Goal: Navigation & Orientation: Find specific page/section

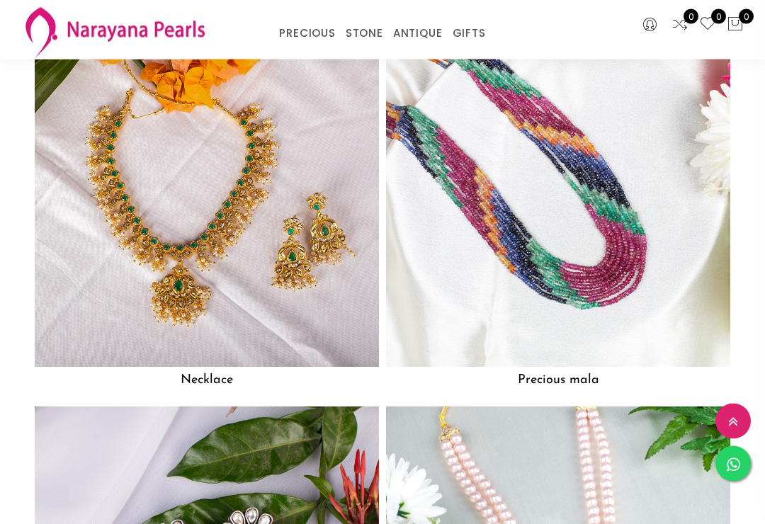
scroll to position [998, 0]
click at [218, 367] on img at bounding box center [207, 195] width 344 height 344
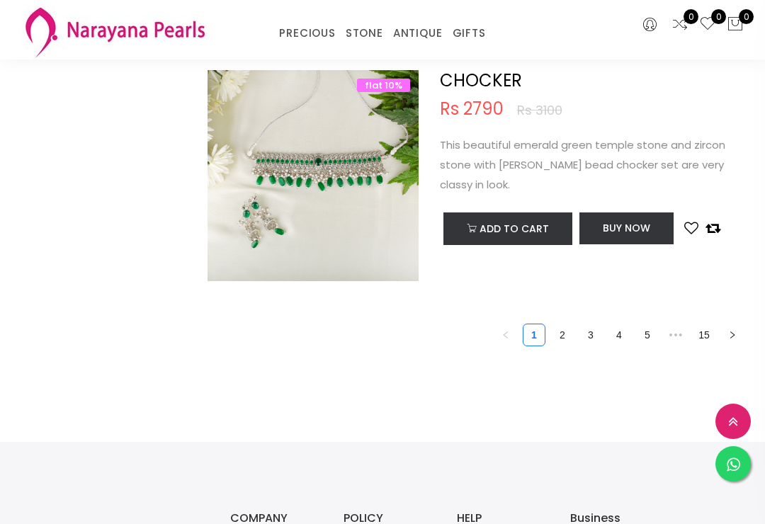
scroll to position [4778, 0]
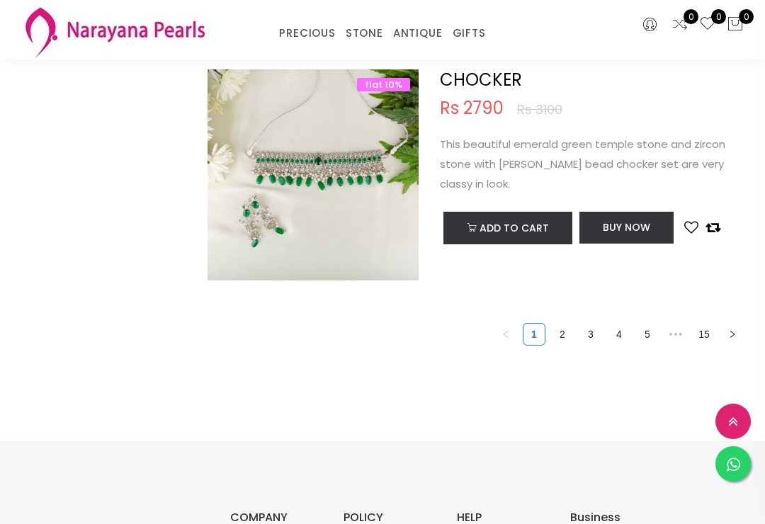
click at [562, 329] on link "2" at bounding box center [562, 334] width 21 height 21
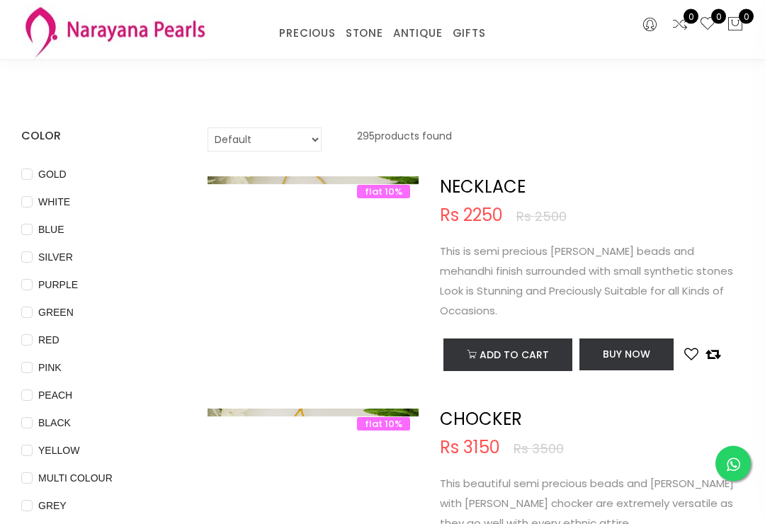
scroll to position [24, 0]
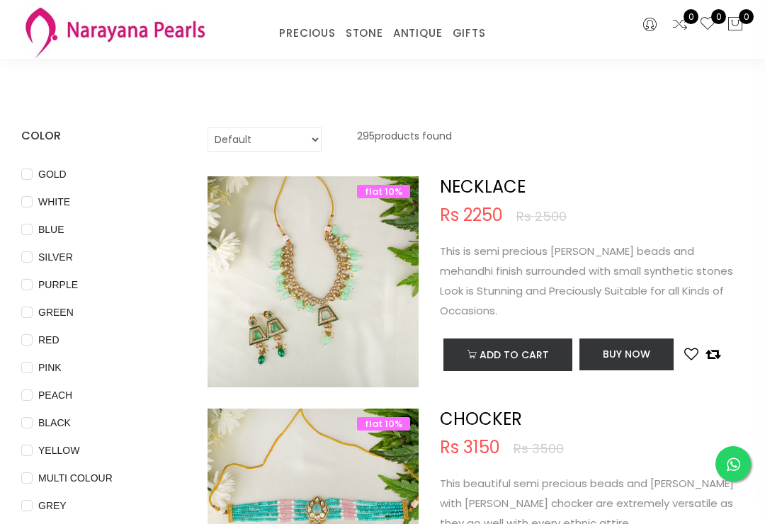
click at [30, 314] on input "GREEN" at bounding box center [26, 323] width 11 height 32
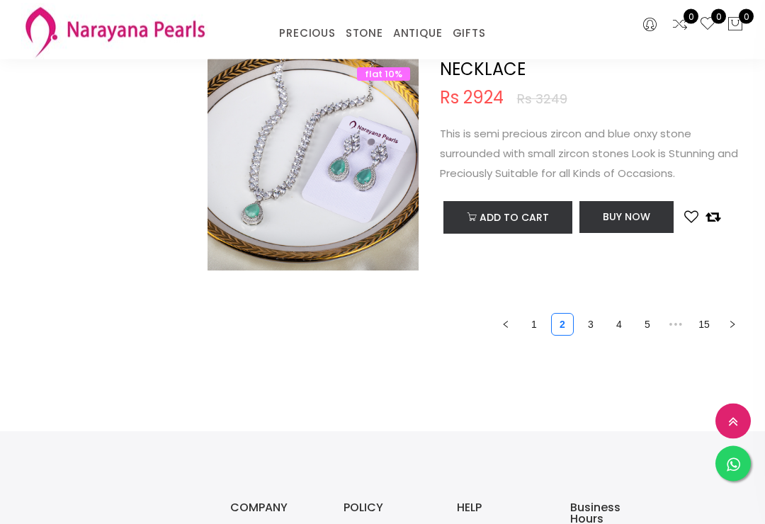
scroll to position [877, 0]
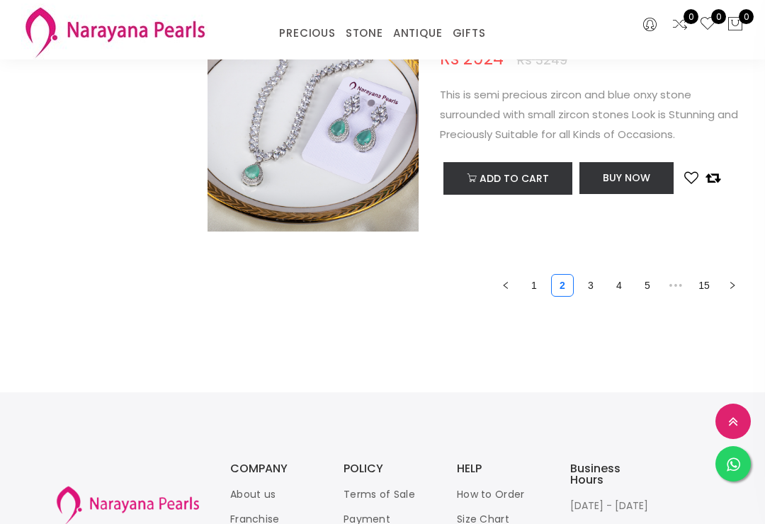
click at [586, 275] on link "3" at bounding box center [590, 285] width 21 height 21
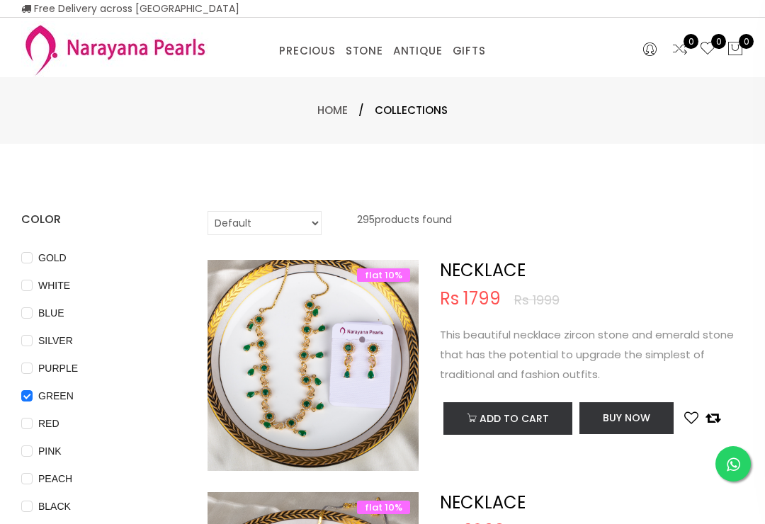
scroll to position [22, 0]
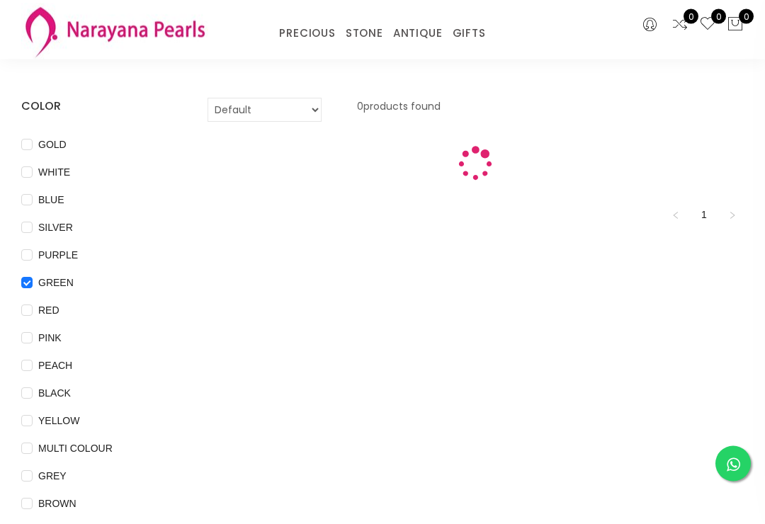
scroll to position [47, 0]
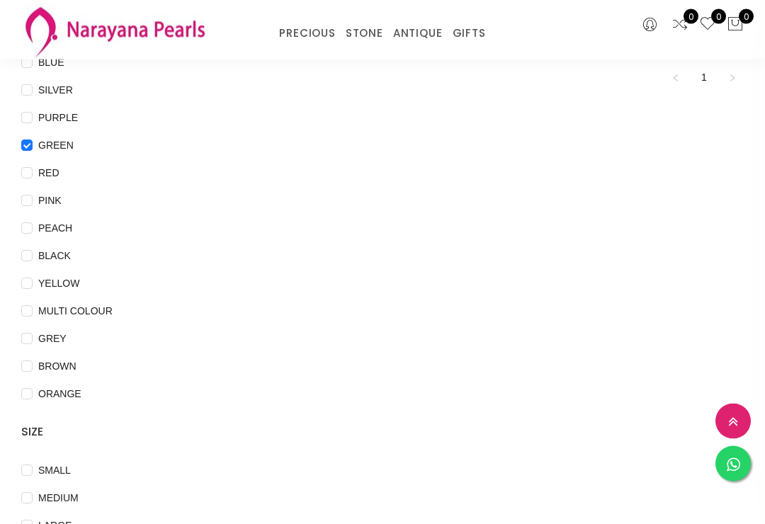
click at [25, 143] on input "GREEN" at bounding box center [26, 156] width 11 height 32
checkbox input "false"
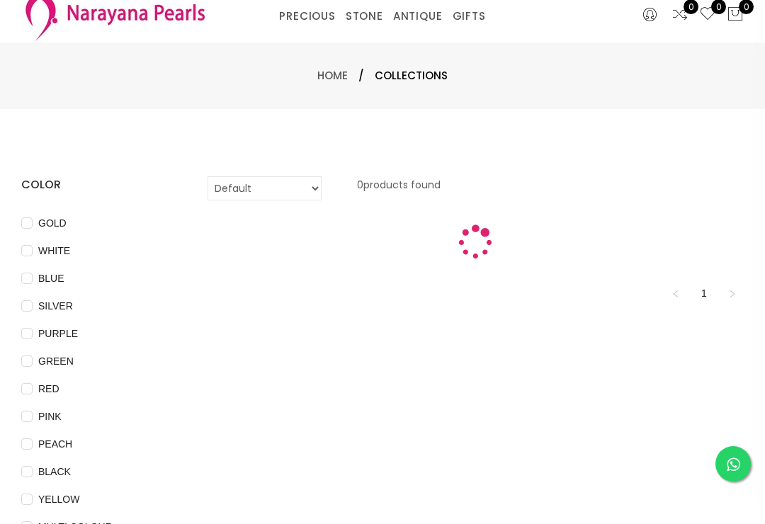
scroll to position [0, 0]
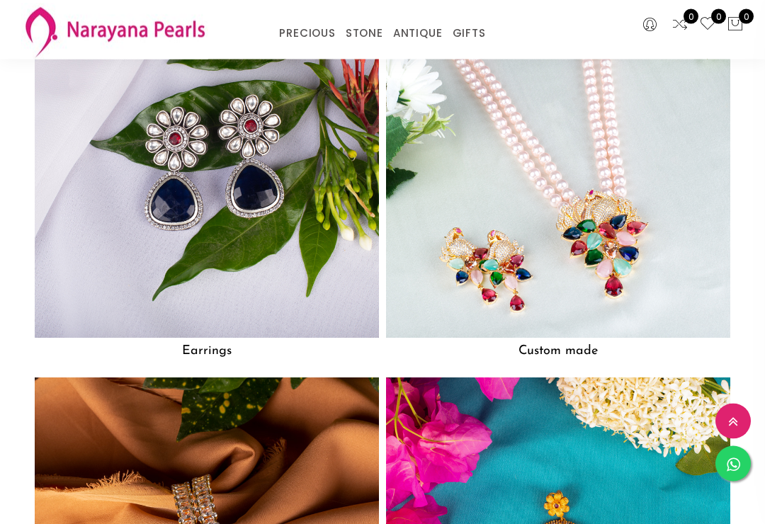
scroll to position [1403, 0]
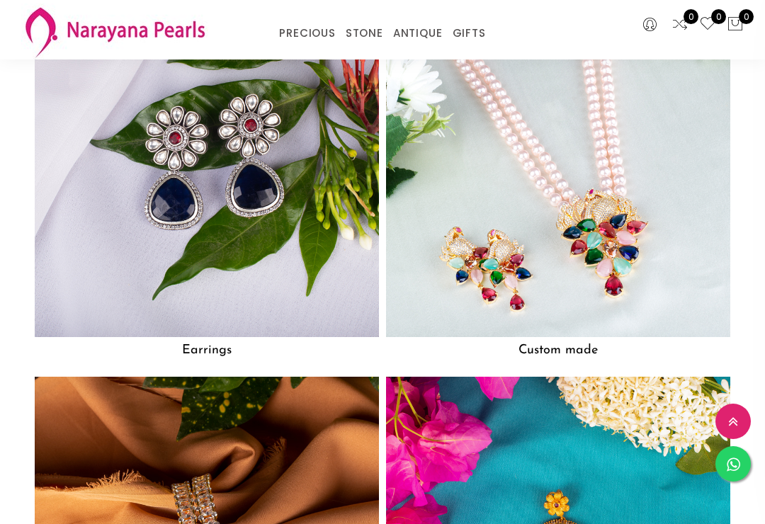
click at [593, 230] on img at bounding box center [558, 165] width 344 height 344
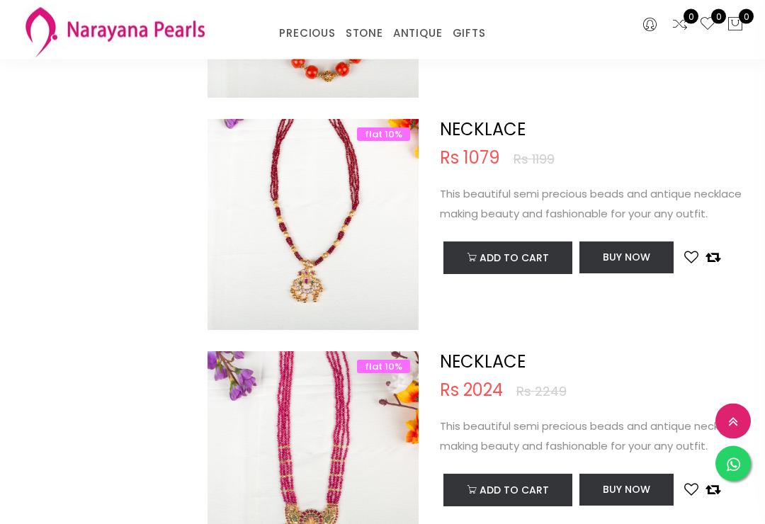
scroll to position [1715, 0]
